Goal: Task Accomplishment & Management: Manage account settings

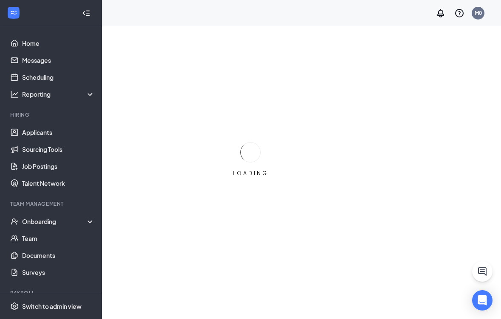
click at [63, 200] on div "Team Management" at bounding box center [51, 203] width 83 height 7
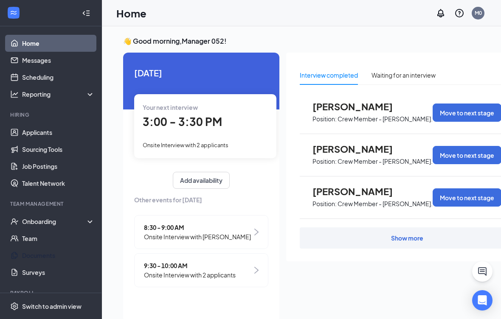
click at [62, 253] on link "Documents" at bounding box center [58, 255] width 73 height 17
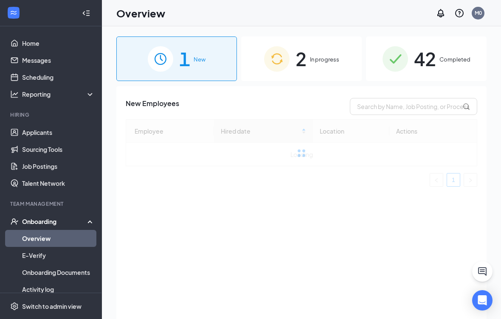
click at [460, 62] on span "Completed" at bounding box center [454, 59] width 31 height 8
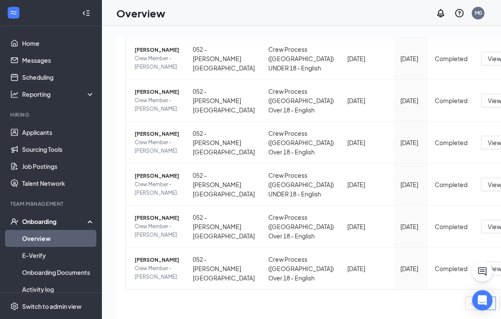
scroll to position [544, 0]
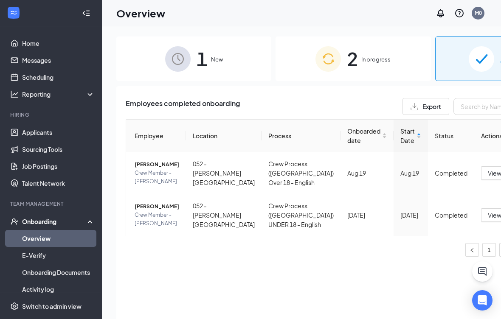
scroll to position [0, 0]
click at [432, 224] on div "Download files" at bounding box center [428, 227] width 92 height 10
click at [404, 226] on div "Download files" at bounding box center [428, 227] width 92 height 10
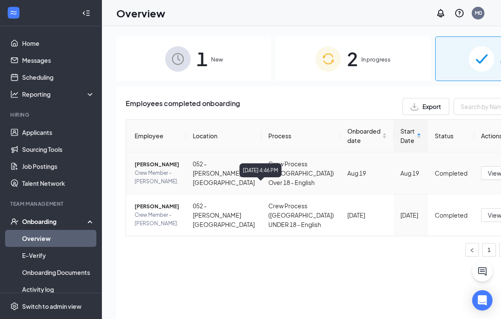
click at [435, 178] on div "Completed" at bounding box center [451, 172] width 33 height 9
click at [143, 169] on span "[PERSON_NAME]" at bounding box center [157, 164] width 45 height 8
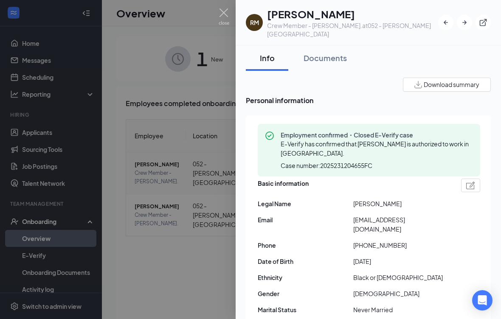
click at [463, 80] on span "Download summary" at bounding box center [451, 84] width 56 height 9
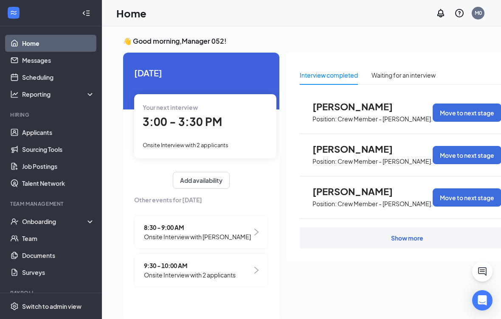
click at [59, 215] on div "Onboarding" at bounding box center [51, 221] width 102 height 17
click at [59, 236] on link "Overview" at bounding box center [58, 238] width 73 height 17
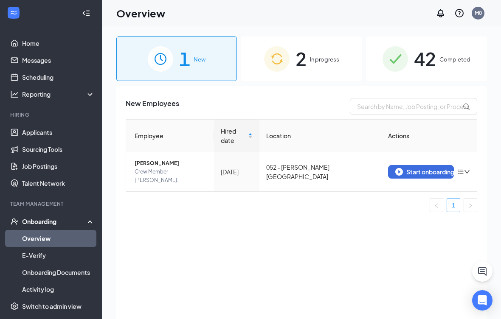
click at [463, 64] on div "42 Completed" at bounding box center [426, 58] width 121 height 45
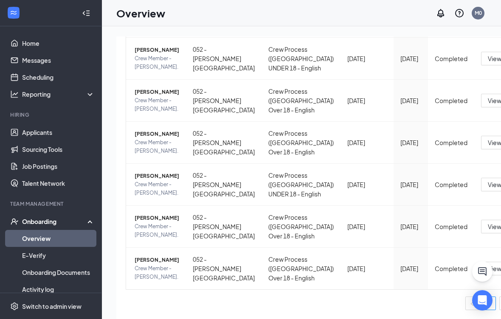
scroll to position [544, 0]
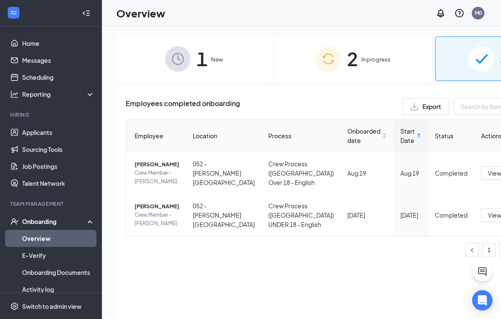
click at [146, 169] on span "[PERSON_NAME]" at bounding box center [157, 164] width 45 height 8
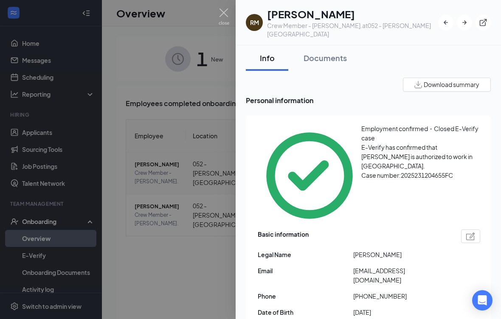
click at [471, 80] on span "Download summary" at bounding box center [451, 84] width 56 height 9
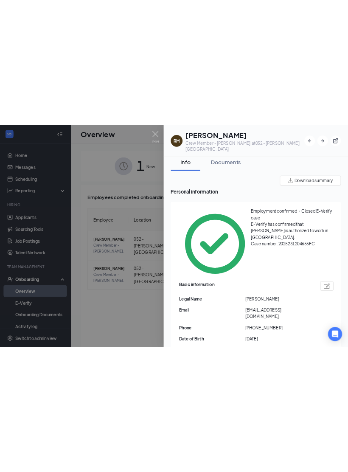
scroll to position [6, 0]
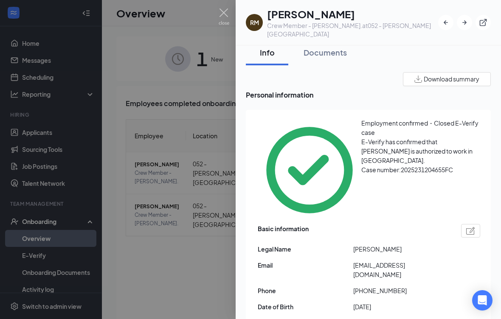
click at [334, 47] on div "Documents" at bounding box center [324, 52] width 43 height 11
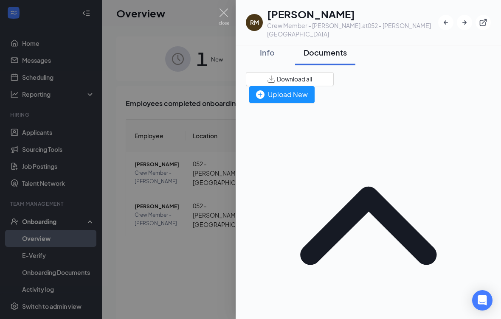
click at [308, 89] on div "Upload New" at bounding box center [282, 94] width 52 height 11
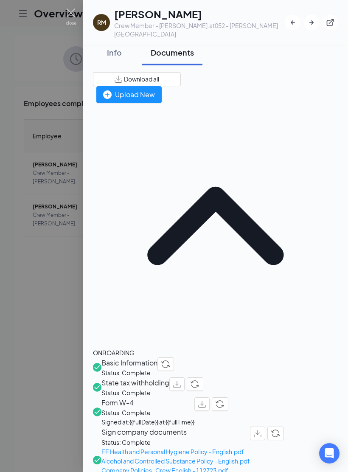
click at [78, 10] on div at bounding box center [174, 236] width 348 height 472
